Goal: Task Accomplishment & Management: Use online tool/utility

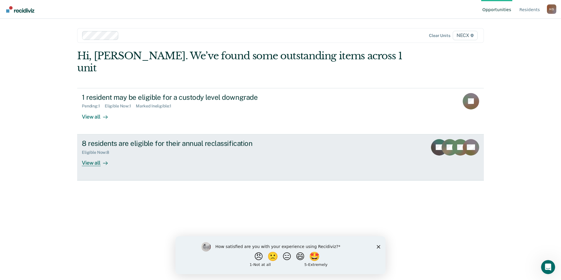
click at [93, 155] on div "View all" at bounding box center [98, 160] width 33 height 11
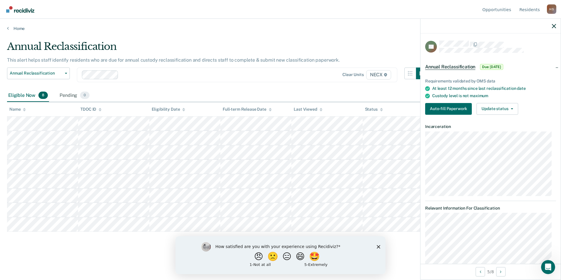
click at [377, 247] on icon "Close survey" at bounding box center [379, 247] width 4 height 4
